Goal: Navigation & Orientation: Find specific page/section

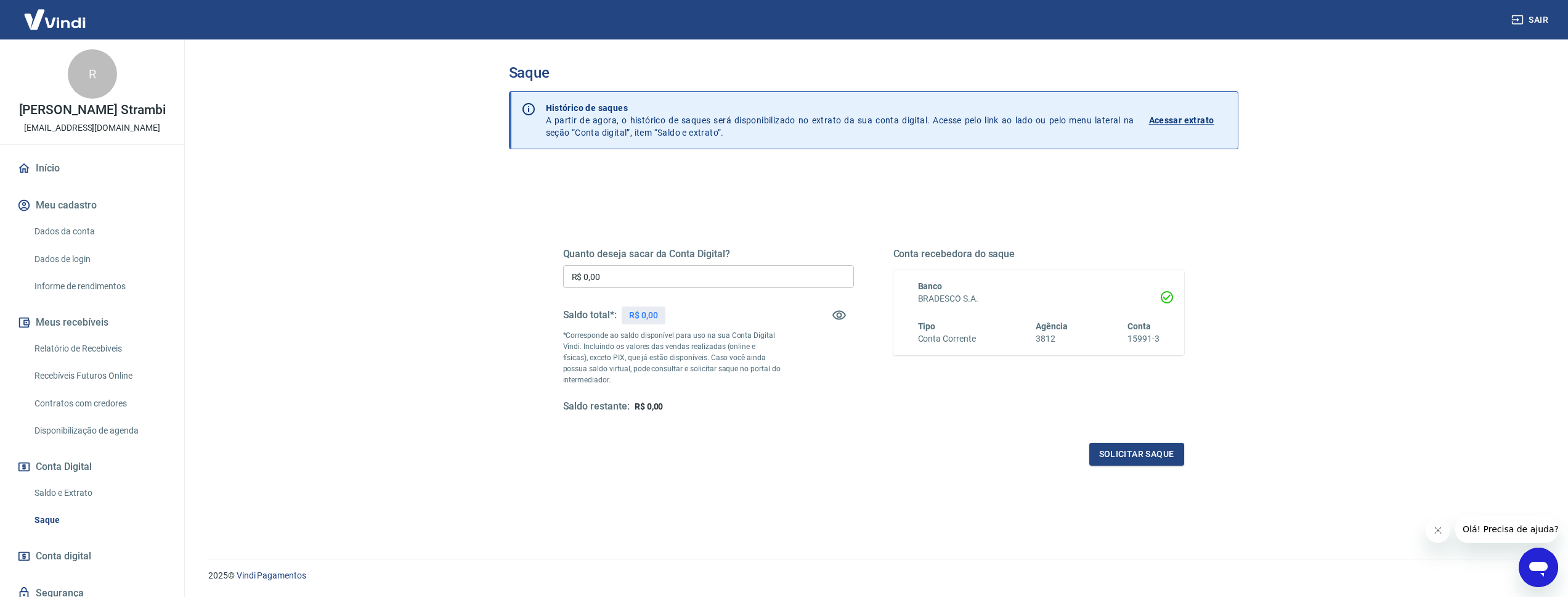
click at [50, 170] on link "Início" at bounding box center [92, 168] width 155 height 27
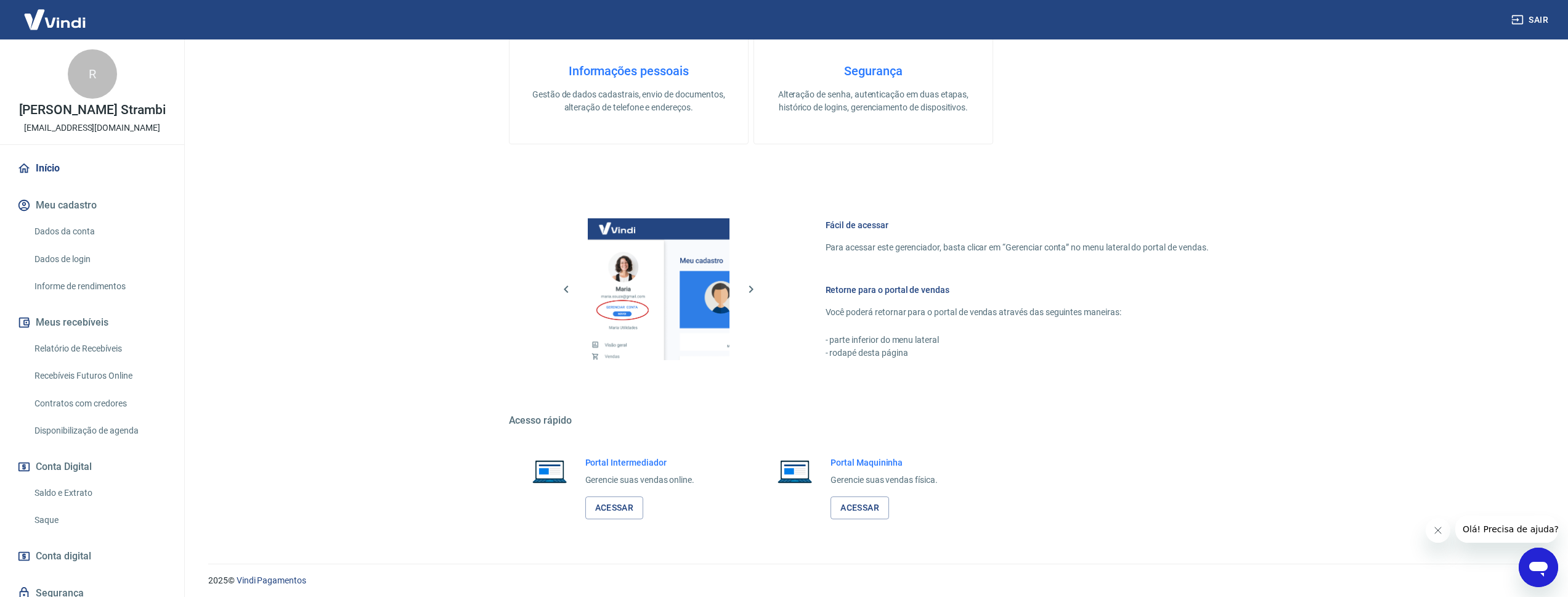
scroll to position [365, 0]
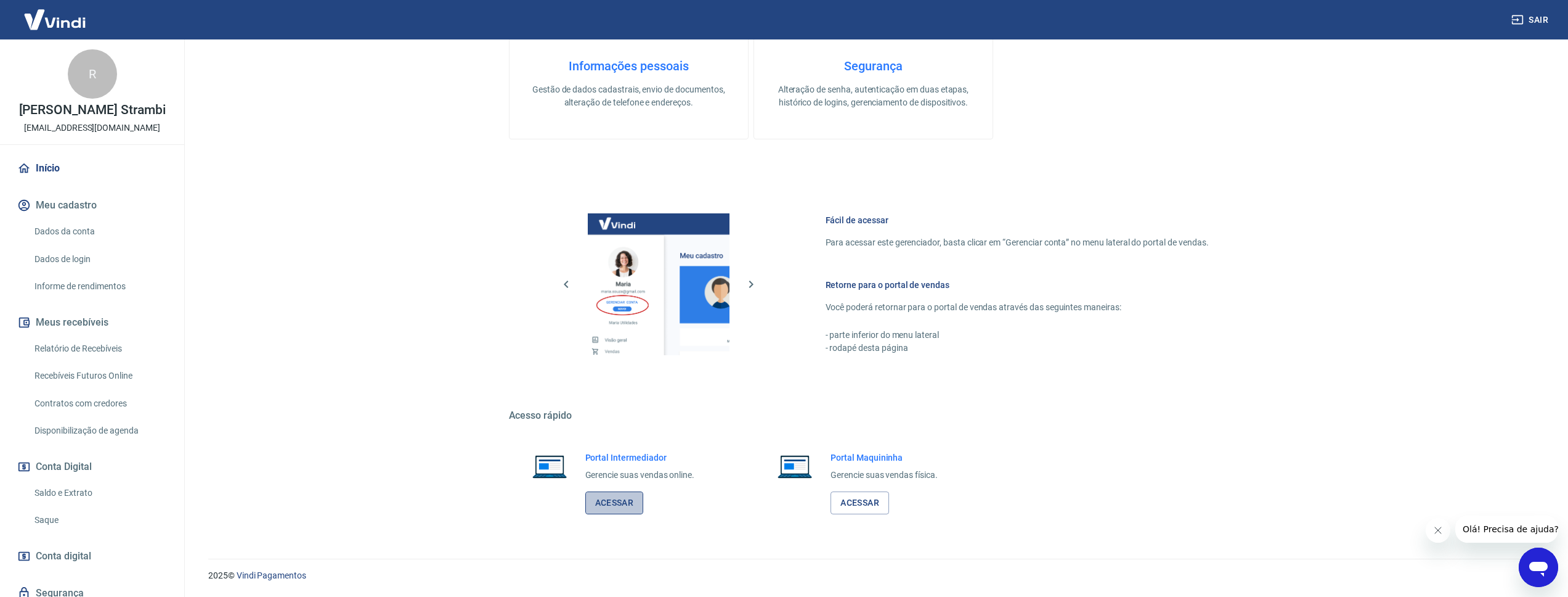
click at [602, 495] on link "Acessar" at bounding box center [615, 502] width 59 height 23
click at [52, 162] on link "Início" at bounding box center [92, 168] width 155 height 27
click at [605, 505] on link "Acessar" at bounding box center [615, 502] width 59 height 23
